Goal: Complete application form: Complete application form

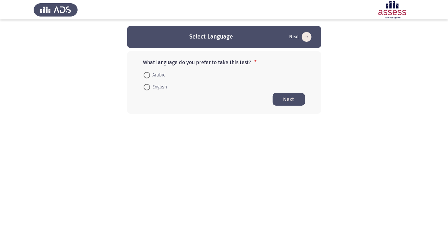
click at [144, 90] on span at bounding box center [147, 87] width 6 height 6
click at [144, 90] on input "English" at bounding box center [147, 87] width 6 height 6
radio input "true"
click at [148, 72] on span at bounding box center [147, 75] width 6 height 6
click at [148, 72] on input "Arabic" at bounding box center [147, 75] width 6 height 6
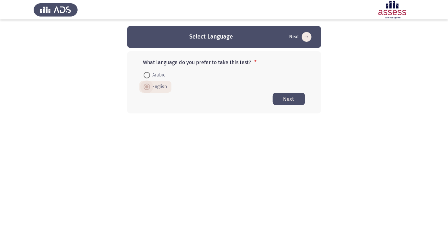
radio input "true"
click at [291, 102] on button "Next" at bounding box center [289, 98] width 32 height 13
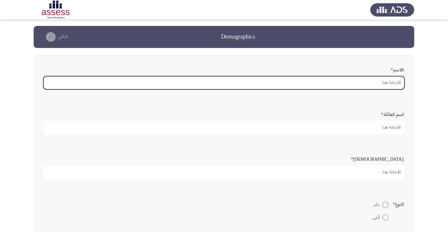
click at [390, 84] on input ":الاسم *" at bounding box center [223, 82] width 361 height 13
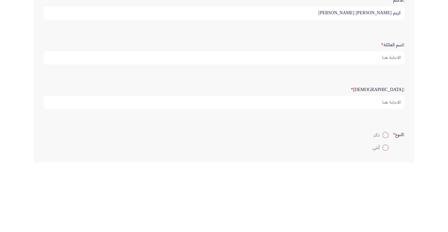
type input "كريم [PERSON_NAME] [PERSON_NAME]"
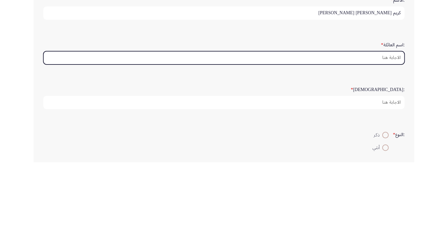
click at [391, 127] on input ":اسم العائلة *" at bounding box center [223, 127] width 361 height 13
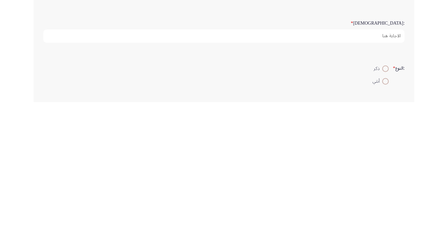
scroll to position [9, 0]
type input "[PERSON_NAME]"
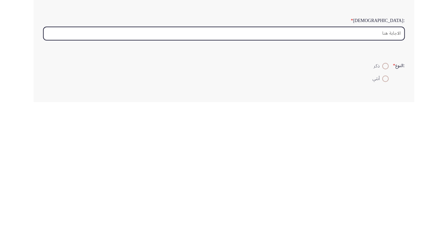
click at [389, 164] on input ":السن *" at bounding box center [223, 163] width 361 height 13
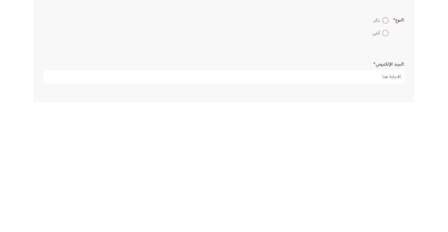
scroll to position [55, 0]
type input "23"
click at [376, 150] on span "ذكر" at bounding box center [378, 150] width 9 height 8
click at [382, 150] on input "ذكر" at bounding box center [385, 149] width 6 height 6
radio input "true"
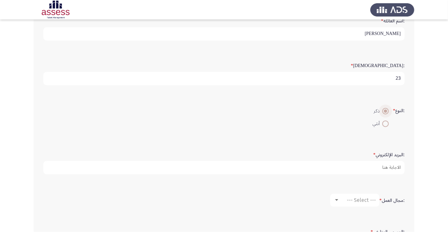
scroll to position [122, 0]
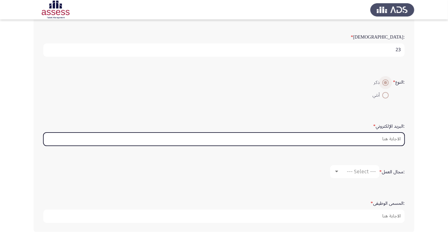
click at [384, 140] on input ":البريد الإلكتروني *" at bounding box center [223, 138] width 361 height 13
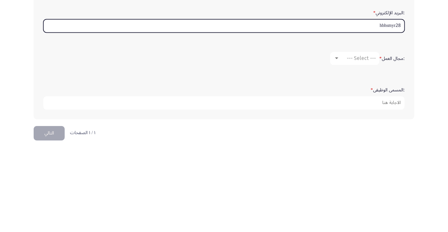
scroll to position [147, 0]
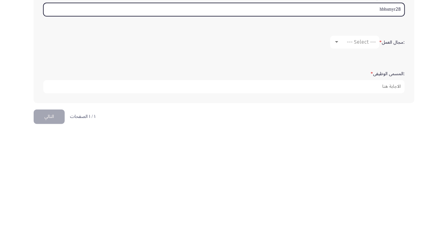
type input "hbhsmyr28"
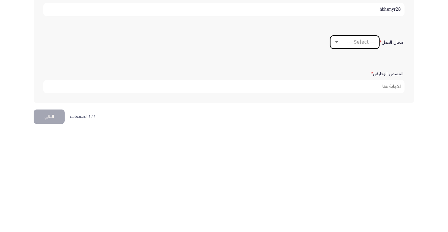
click at [340, 143] on div "--- Select ---" at bounding box center [358, 146] width 36 height 6
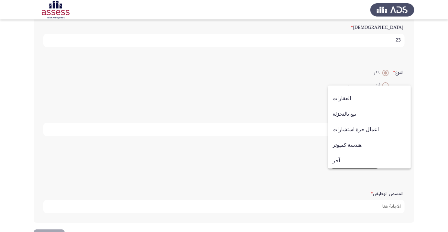
scroll to position [122, 0]
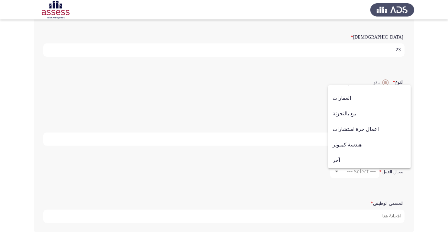
click at [277, 180] on div at bounding box center [224, 116] width 448 height 232
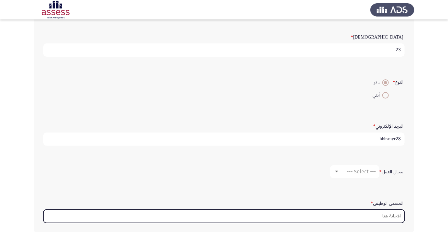
click at [386, 212] on input ":المسمى الوظيفى *" at bounding box center [223, 215] width 361 height 13
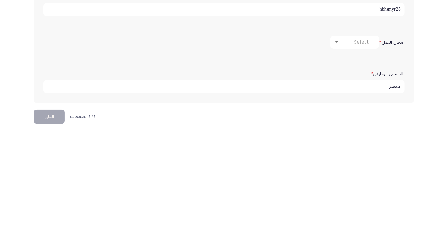
scroll to position [153, 0]
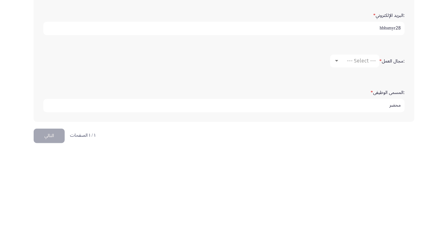
type input "محضر"
click at [340, 137] on div "--- Select ---" at bounding box center [358, 140] width 36 height 6
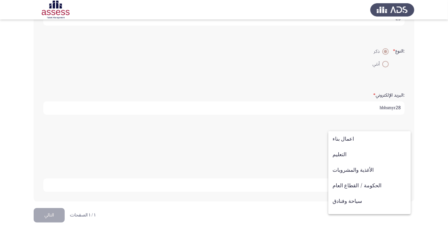
scroll to position [212, 0]
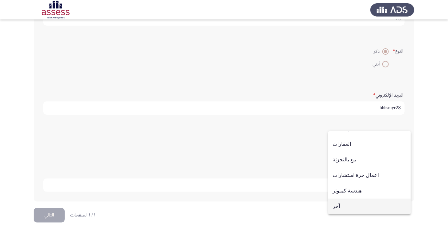
click at [353, 208] on span "آخر" at bounding box center [369, 206] width 74 height 16
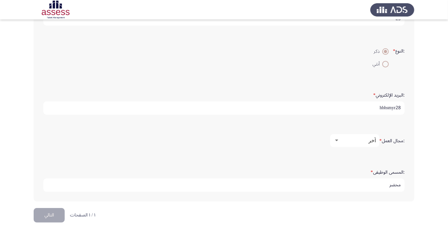
scroll to position [2, 0]
click at [54, 210] on button "التالي" at bounding box center [49, 215] width 31 height 15
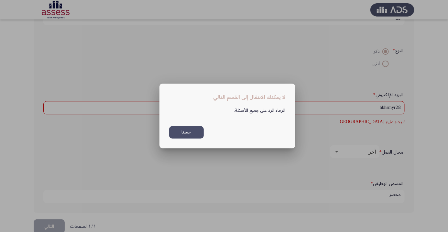
click at [184, 135] on button "حسنا" at bounding box center [186, 132] width 35 height 13
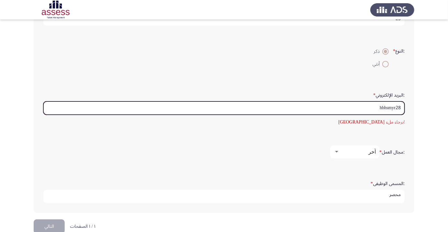
click at [400, 105] on input "hbhsmyr28" at bounding box center [223, 107] width 361 height 13
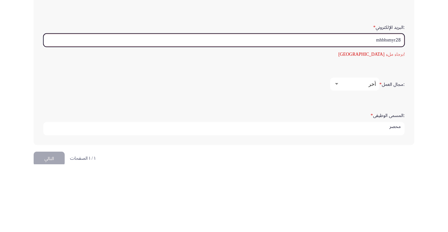
click at [400, 106] on input "mhbhsmyr28" at bounding box center [223, 107] width 361 height 13
click at [399, 105] on input "@mhbhsmyr28" at bounding box center [223, 107] width 361 height 13
click at [360, 106] on input "@mhbhsmyr28" at bounding box center [223, 107] width 361 height 13
click at [400, 105] on input "@mhbhsmyr28" at bounding box center [223, 107] width 361 height 13
click at [362, 108] on input "@mhbhsmyr28" at bounding box center [223, 107] width 361 height 13
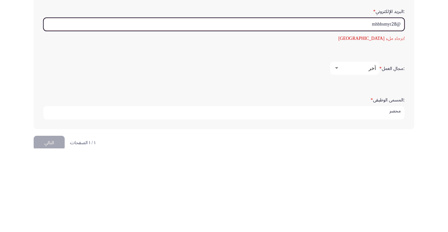
scroll to position [164, 0]
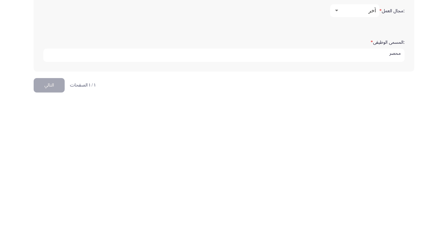
click at [51, 213] on button "التالي" at bounding box center [49, 215] width 31 height 15
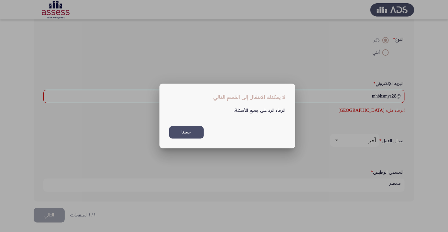
click at [188, 138] on button "حسنا" at bounding box center [186, 132] width 35 height 13
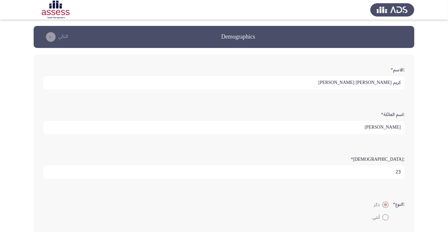
scroll to position [164, 0]
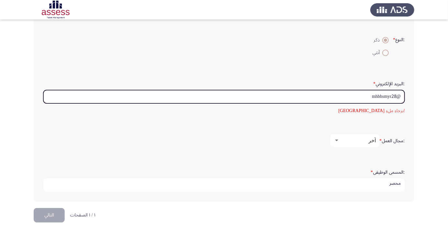
click at [400, 92] on input "@mhbhsmyr28" at bounding box center [223, 96] width 361 height 13
click at [364, 96] on input "@mhbhsmyr28" at bounding box center [223, 96] width 361 height 13
type input "@"
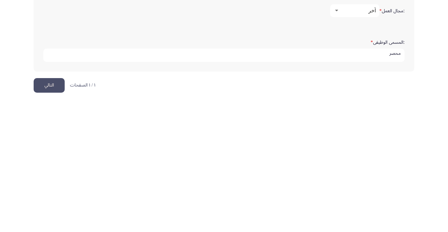
type input "[EMAIL_ADDRESS][DOMAIN_NAME]"
click at [44, 213] on button "التالي" at bounding box center [49, 215] width 31 height 15
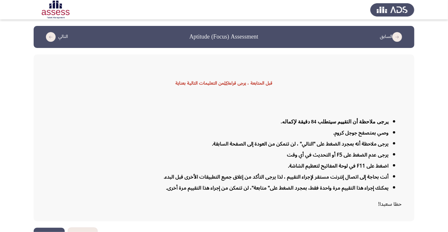
scroll to position [2, 0]
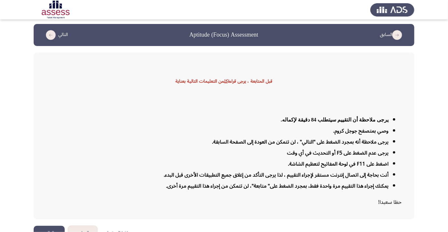
click at [59, 36] on button "التالي" at bounding box center [55, 35] width 28 height 10
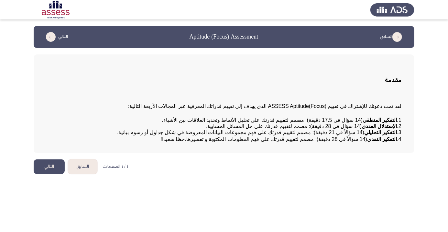
click at [58, 35] on button "التالي" at bounding box center [55, 37] width 28 height 10
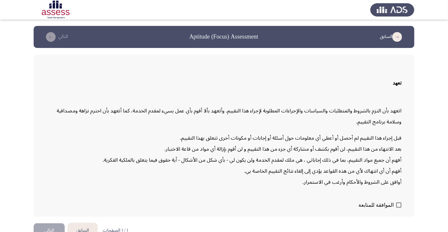
click at [58, 35] on button "التالي" at bounding box center [55, 37] width 28 height 10
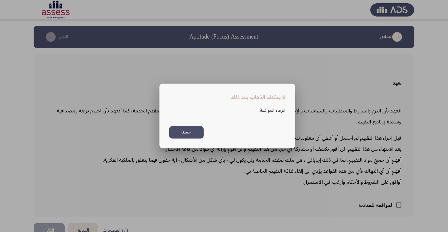
click at [190, 134] on button "حسنا" at bounding box center [186, 132] width 35 height 13
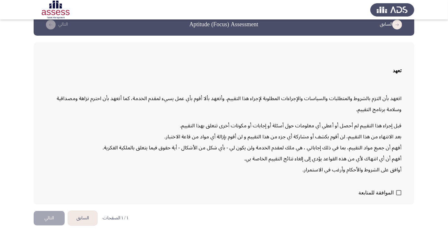
scroll to position [18, 0]
click at [400, 195] on span at bounding box center [398, 192] width 5 height 5
click at [399, 195] on input "الموافقة للمتابعة" at bounding box center [398, 195] width 0 height 0
checkbox input "true"
click at [56, 225] on button "التالي" at bounding box center [49, 218] width 31 height 15
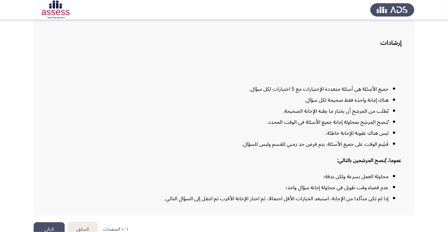
scroll to position [52, 0]
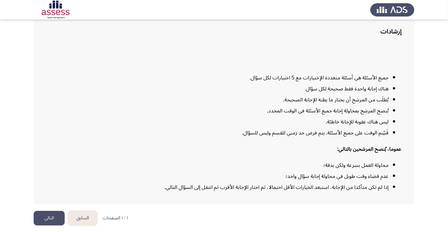
click at [48, 225] on button "التالي" at bounding box center [49, 218] width 31 height 15
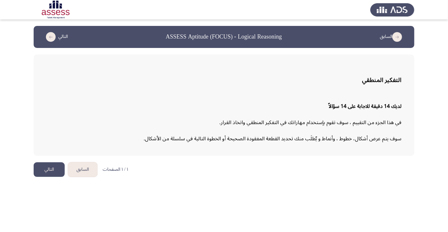
click at [45, 170] on button "التالي" at bounding box center [49, 169] width 31 height 15
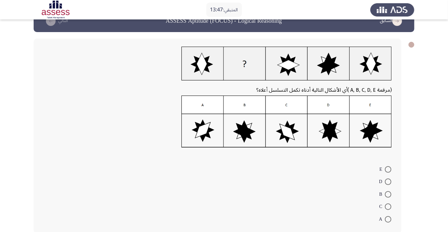
scroll to position [16, 0]
click at [388, 218] on span at bounding box center [388, 218] width 6 height 6
click at [388, 218] on input "A" at bounding box center [388, 218] width 6 height 6
radio input "true"
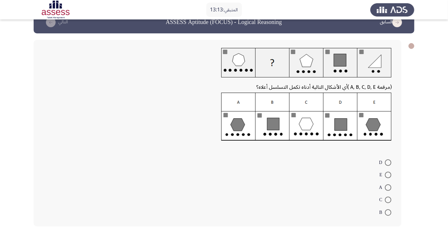
scroll to position [7, 0]
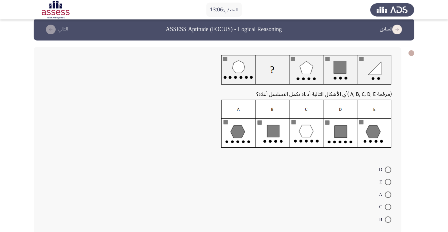
click at [388, 219] on span at bounding box center [388, 219] width 6 height 6
click at [388, 219] on input "B" at bounding box center [388, 219] width 6 height 6
radio input "true"
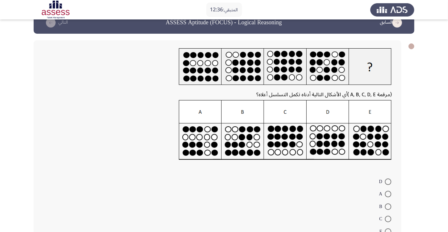
scroll to position [12, 0]
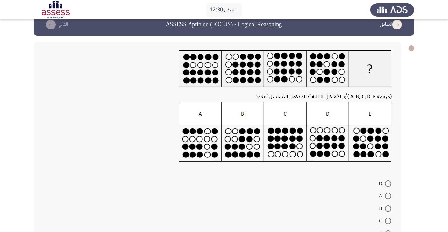
click at [385, 195] on span at bounding box center [388, 195] width 6 height 6
click at [385, 195] on input "A" at bounding box center [388, 195] width 6 height 6
radio input "true"
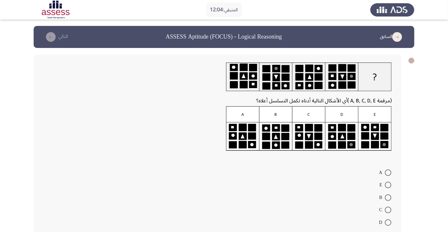
scroll to position [5, 0]
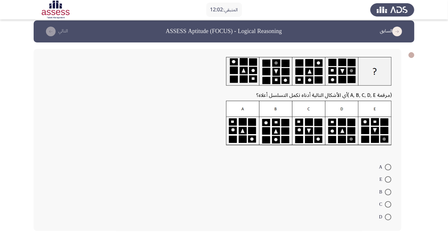
click at [388, 179] on span at bounding box center [388, 179] width 6 height 6
click at [388, 179] on input "E" at bounding box center [388, 179] width 6 height 6
radio input "true"
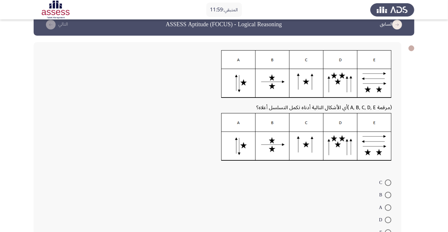
scroll to position [28, 0]
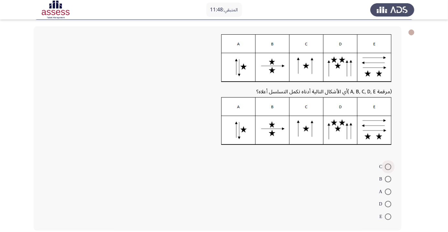
click at [388, 166] on span at bounding box center [388, 166] width 6 height 6
click at [388, 166] on input "C" at bounding box center [388, 166] width 6 height 6
radio input "true"
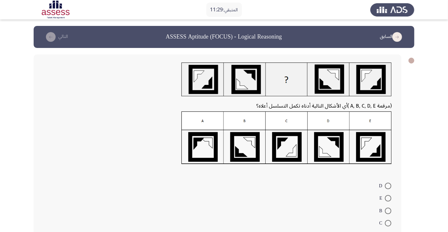
click at [388, 231] on span at bounding box center [388, 235] width 6 height 6
click at [388, 231] on input "A" at bounding box center [388, 235] width 6 height 6
radio input "true"
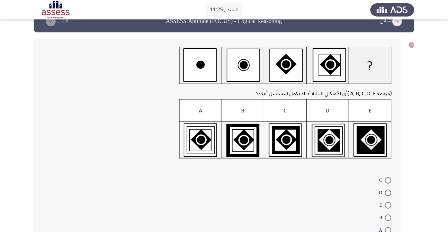
scroll to position [29, 0]
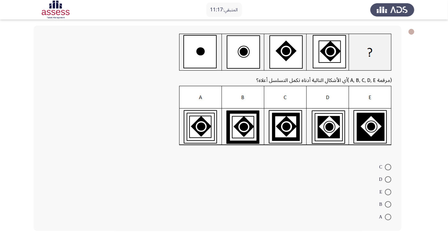
click at [386, 191] on span at bounding box center [388, 192] width 6 height 6
click at [386, 191] on input "E" at bounding box center [388, 192] width 6 height 6
radio input "true"
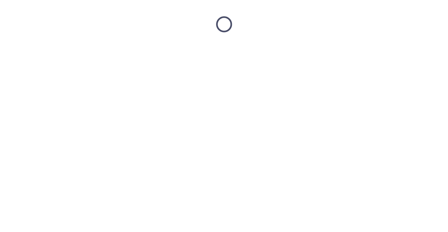
scroll to position [0, 0]
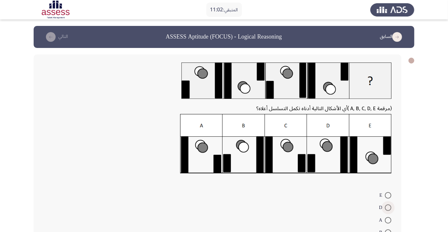
click at [388, 207] on span at bounding box center [388, 207] width 6 height 6
click at [388, 207] on input "D" at bounding box center [388, 207] width 6 height 6
radio input "true"
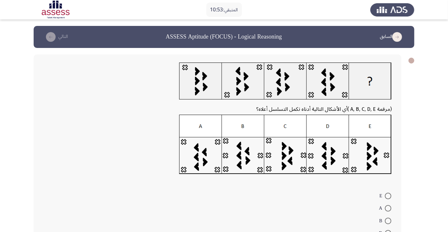
click at [388, 208] on span at bounding box center [388, 208] width 6 height 6
click at [388, 208] on input "A" at bounding box center [388, 208] width 6 height 6
radio input "true"
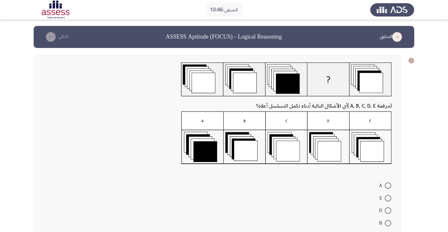
click at [388, 210] on span at bounding box center [388, 210] width 6 height 6
click at [388, 210] on input "D" at bounding box center [388, 210] width 6 height 6
radio input "true"
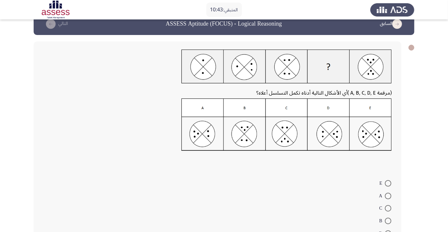
scroll to position [29, 0]
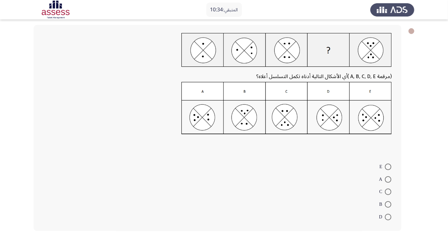
click at [388, 204] on span at bounding box center [388, 204] width 6 height 6
click at [388, 204] on input "B" at bounding box center [388, 204] width 6 height 6
radio input "true"
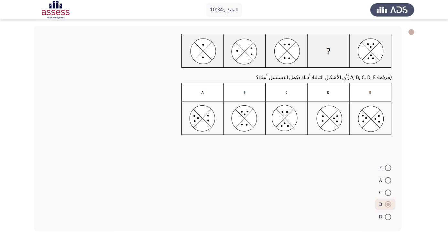
scroll to position [0, 0]
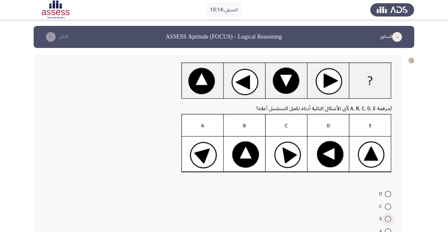
click at [388, 219] on span at bounding box center [388, 218] width 6 height 6
click at [388, 219] on input "E" at bounding box center [388, 218] width 6 height 6
radio input "true"
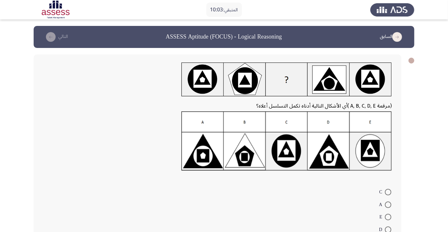
click at [388, 204] on span at bounding box center [388, 204] width 6 height 6
click at [388, 204] on input "A" at bounding box center [388, 204] width 6 height 6
radio input "true"
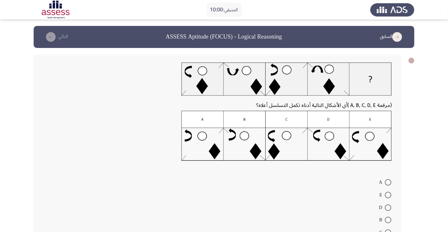
scroll to position [16, 0]
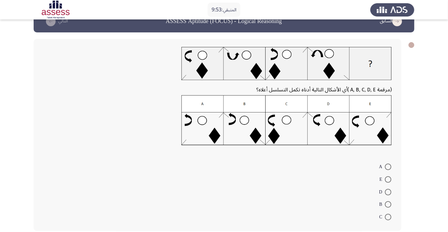
click at [388, 193] on span at bounding box center [388, 192] width 6 height 6
click at [388, 193] on input "D" at bounding box center [388, 192] width 6 height 6
radio input "true"
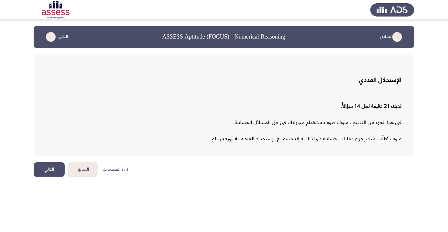
click at [56, 39] on button "التالي" at bounding box center [55, 37] width 28 height 10
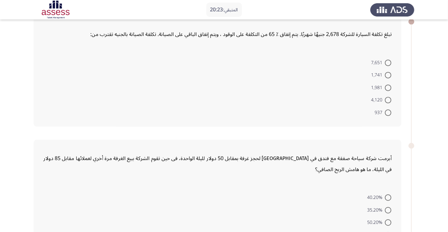
scroll to position [38, 0]
click at [388, 76] on span at bounding box center [388, 76] width 6 height 6
click at [388, 76] on input "1,741" at bounding box center [388, 76] width 6 height 6
radio input "true"
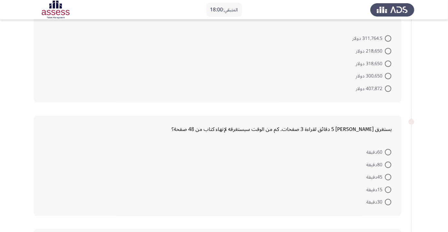
scroll to position [334, 0]
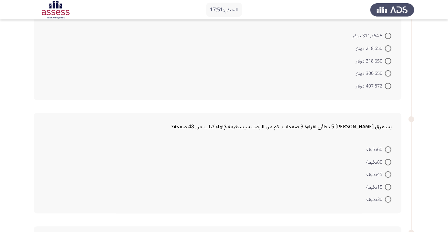
click at [388, 161] on span at bounding box center [388, 162] width 6 height 6
click at [388, 161] on input "80دقيقة" at bounding box center [388, 162] width 6 height 6
radio input "true"
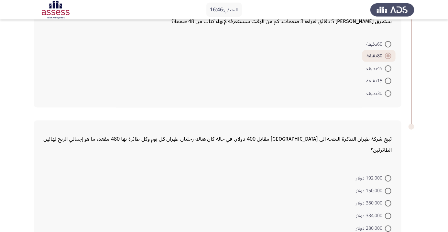
scroll to position [454, 0]
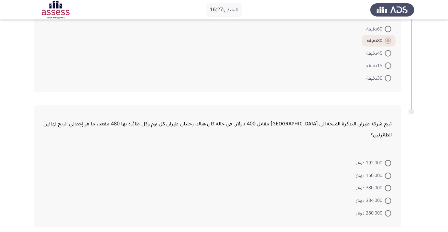
click at [379, 197] on span "384,000 دولار" at bounding box center [370, 201] width 29 height 8
click at [385, 197] on input "384,000 دولار" at bounding box center [388, 200] width 6 height 6
radio input "true"
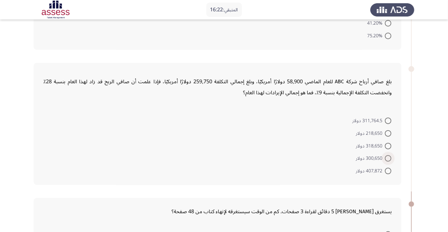
scroll to position [242, 0]
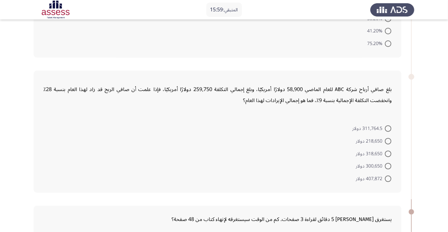
click at [387, 163] on span at bounding box center [388, 166] width 6 height 6
click at [387, 163] on input "300,650 دولار" at bounding box center [388, 166] width 6 height 6
radio input "true"
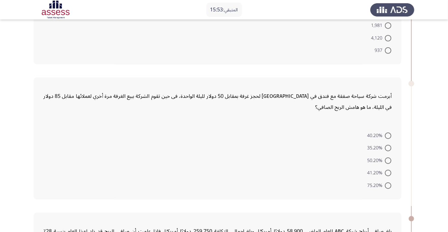
scroll to position [99, 0]
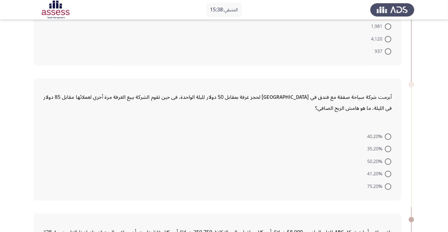
click at [388, 173] on span at bounding box center [388, 173] width 6 height 6
click at [388, 173] on input "41.20%" at bounding box center [388, 173] width 6 height 6
radio input "true"
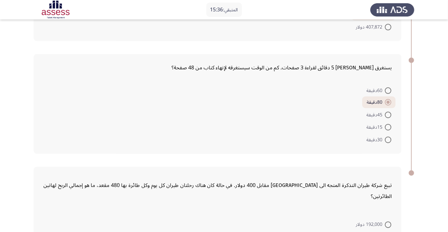
scroll to position [437, 0]
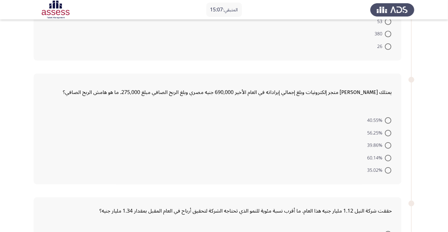
scroll to position [112, 0]
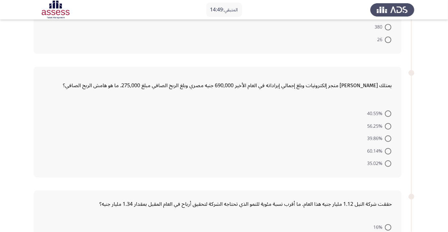
click at [386, 150] on span at bounding box center [388, 151] width 6 height 6
click at [386, 150] on input "60.14%" at bounding box center [388, 151] width 6 height 6
radio input "true"
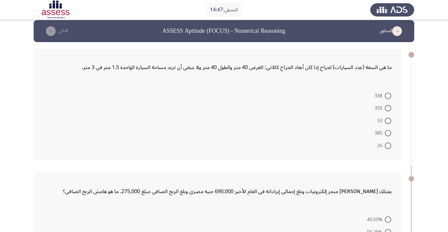
scroll to position [0, 0]
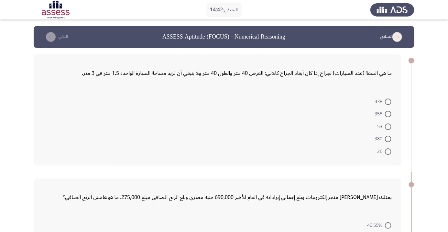
click at [388, 138] on span at bounding box center [388, 138] width 6 height 6
click at [388, 138] on input "380" at bounding box center [388, 138] width 6 height 6
radio input "true"
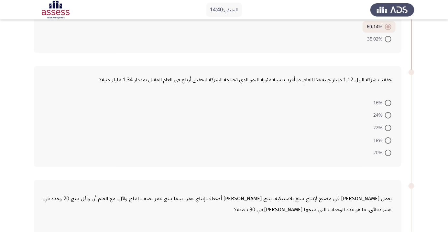
scroll to position [234, 0]
click at [391, 137] on span at bounding box center [388, 140] width 6 height 6
click at [391, 137] on input "18%" at bounding box center [388, 140] width 6 height 6
radio input "true"
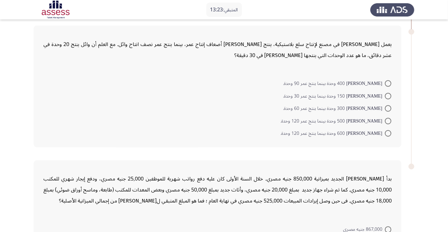
scroll to position [387, 0]
